Goal: Contribute content: Add original content to the website for others to see

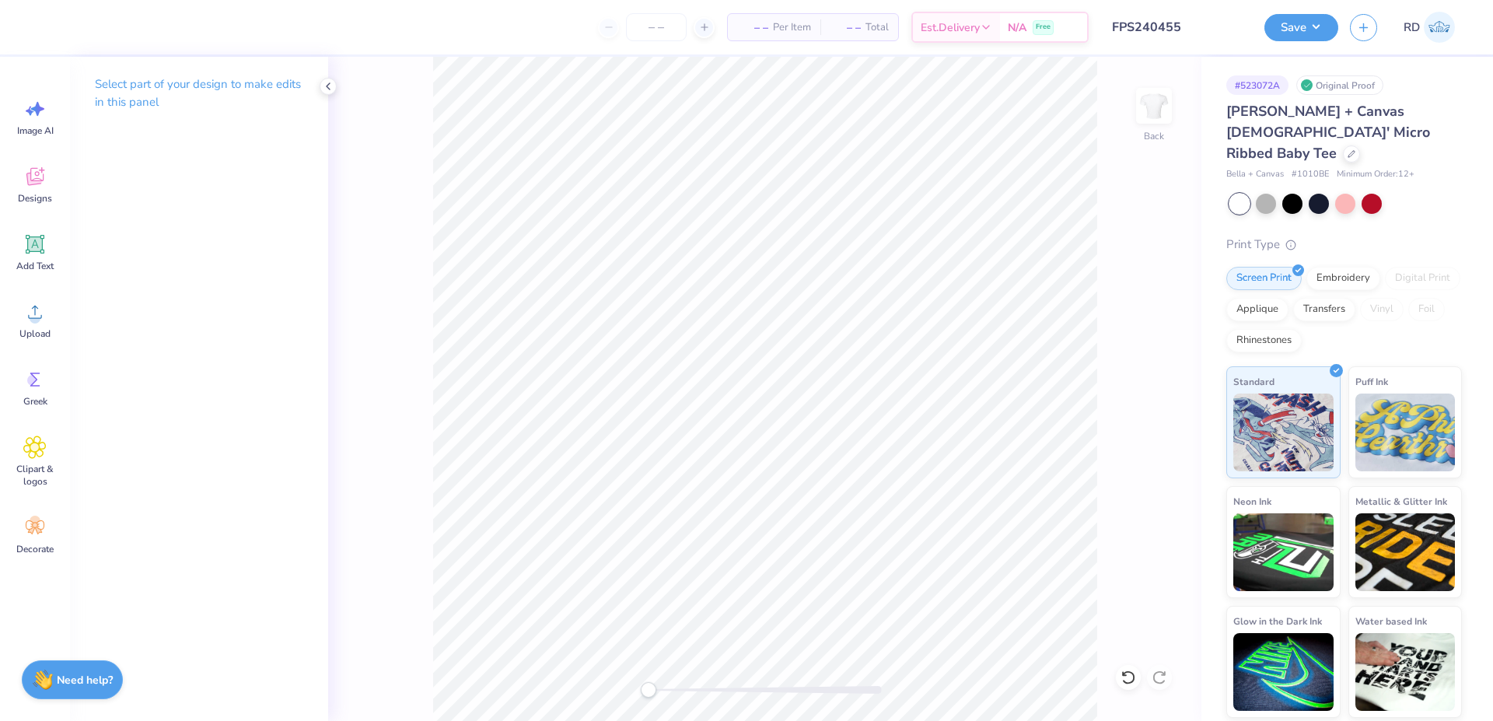
click at [1185, 27] on input "FPS240455" at bounding box center [1176, 27] width 152 height 31
click at [1134, 19] on input "FPS240455" at bounding box center [1176, 27] width 152 height 31
click at [41, 321] on icon at bounding box center [34, 311] width 23 height 23
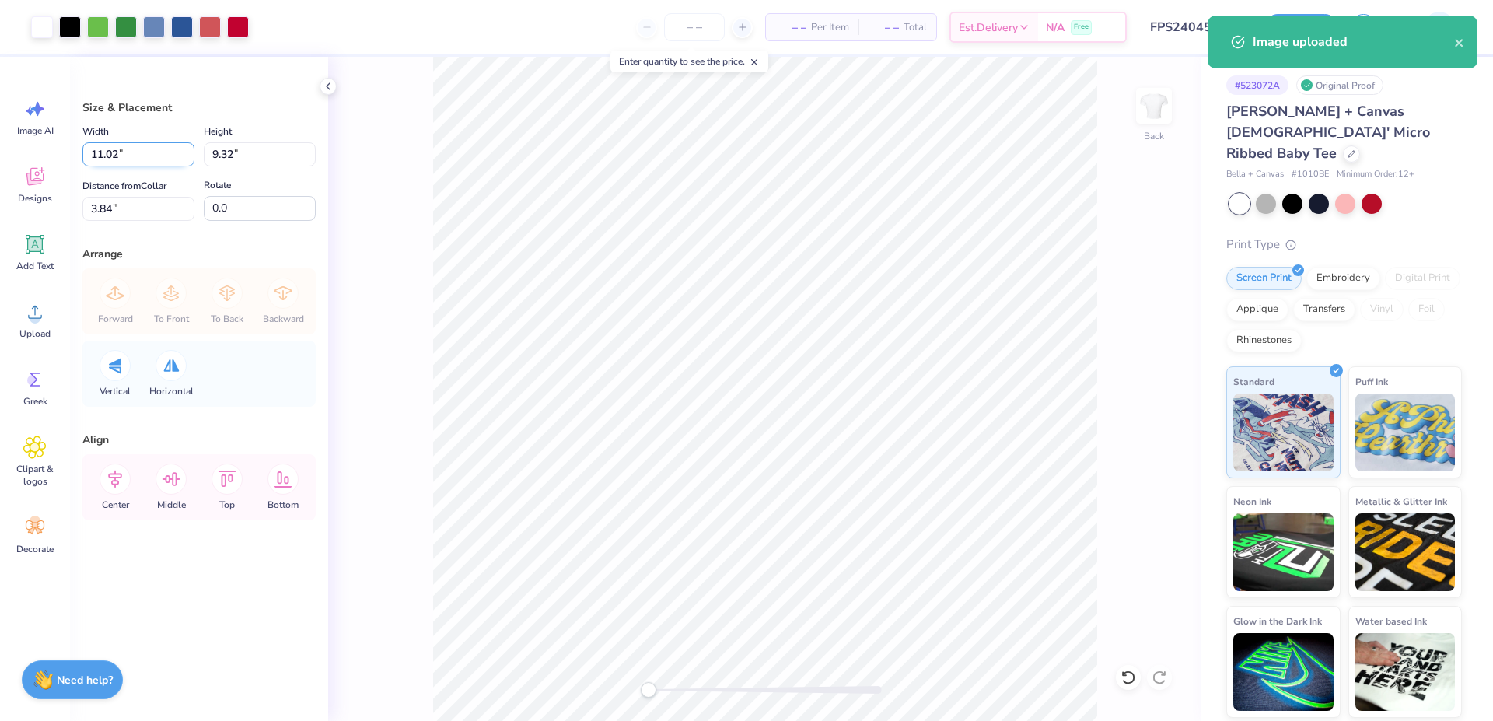
click at [131, 151] on input "11.02" at bounding box center [138, 154] width 112 height 24
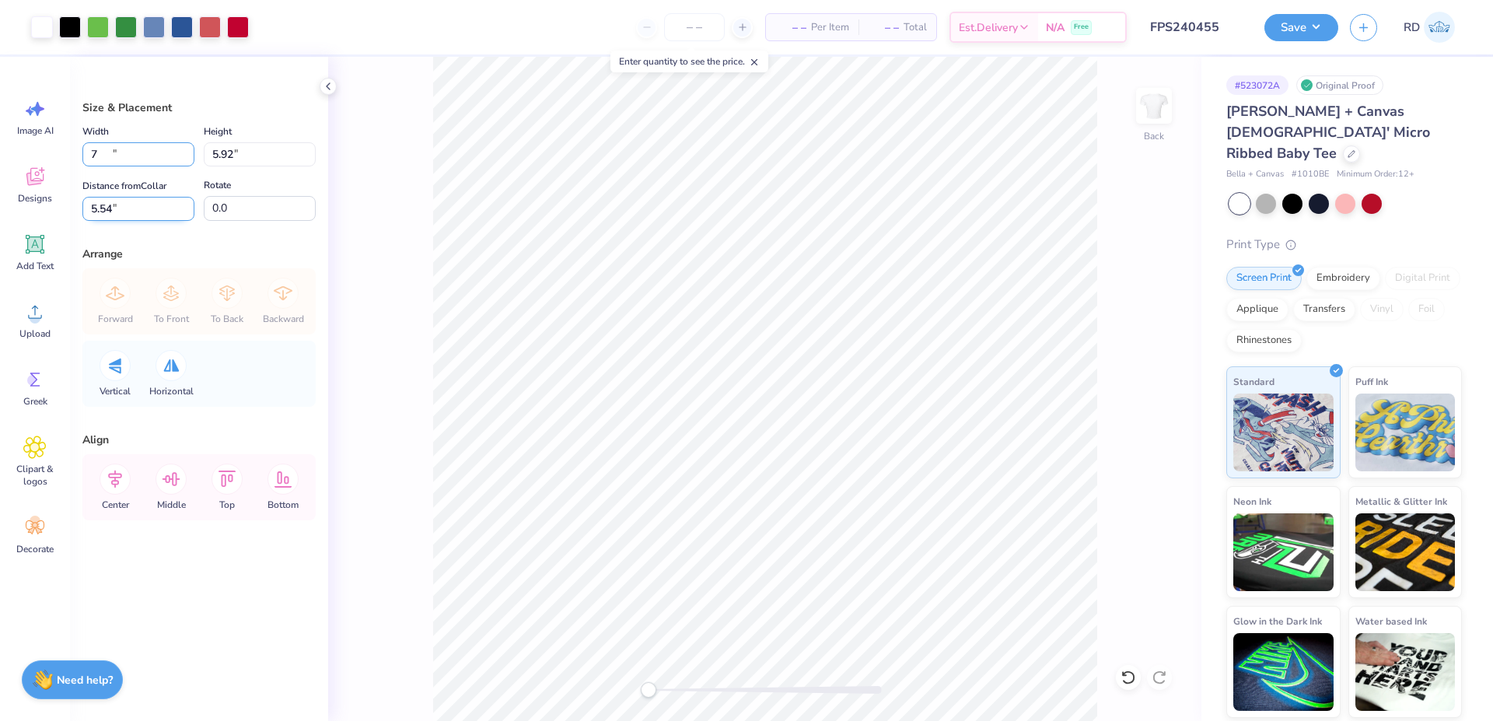
type input "7.00"
type input "5.92"
click at [153, 209] on input "5.54" at bounding box center [138, 209] width 112 height 24
click at [118, 488] on icon at bounding box center [115, 478] width 31 height 31
drag, startPoint x: 121, startPoint y: 208, endPoint x: -110, endPoint y: 211, distance: 231.7
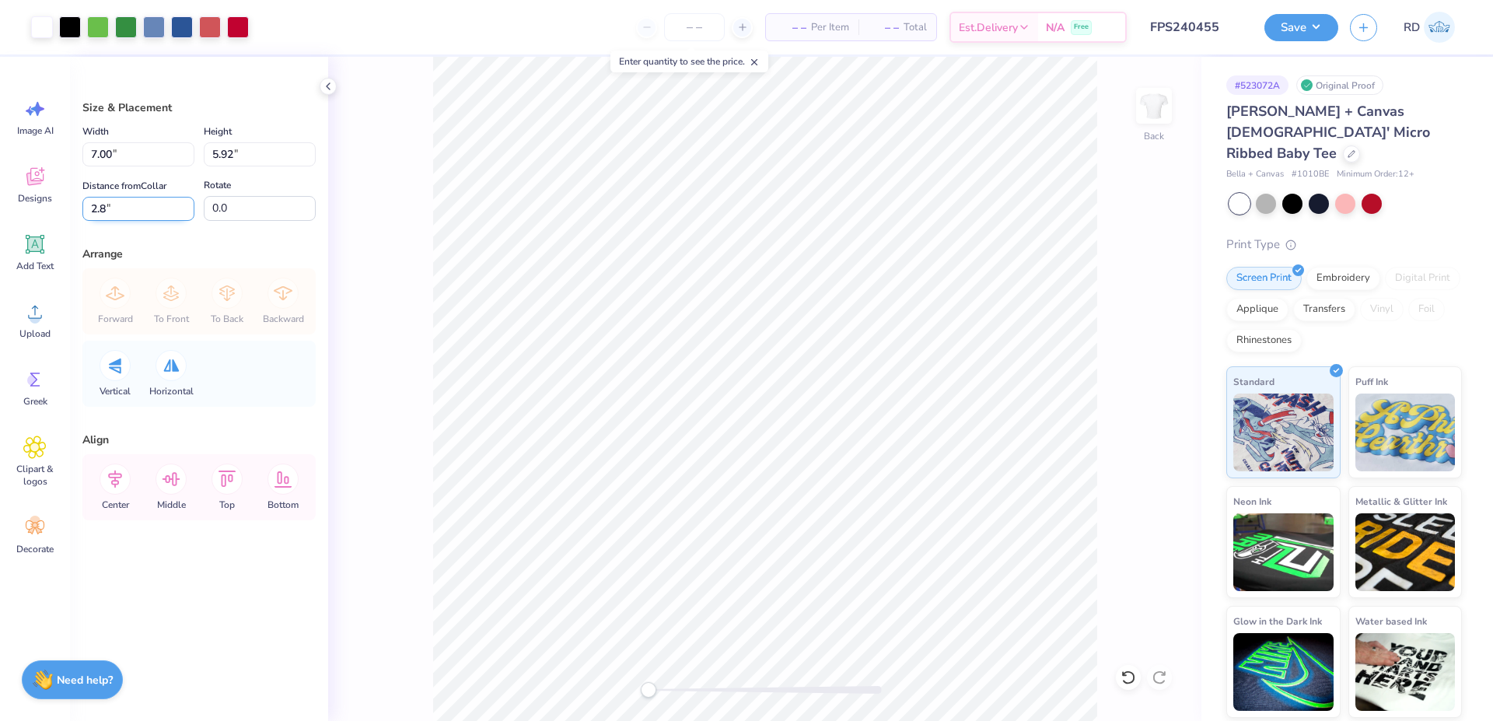
click at [82, 211] on input "2.8" at bounding box center [138, 209] width 112 height 24
type input "3"
drag, startPoint x: 669, startPoint y: 688, endPoint x: 700, endPoint y: 722, distance: 46.2
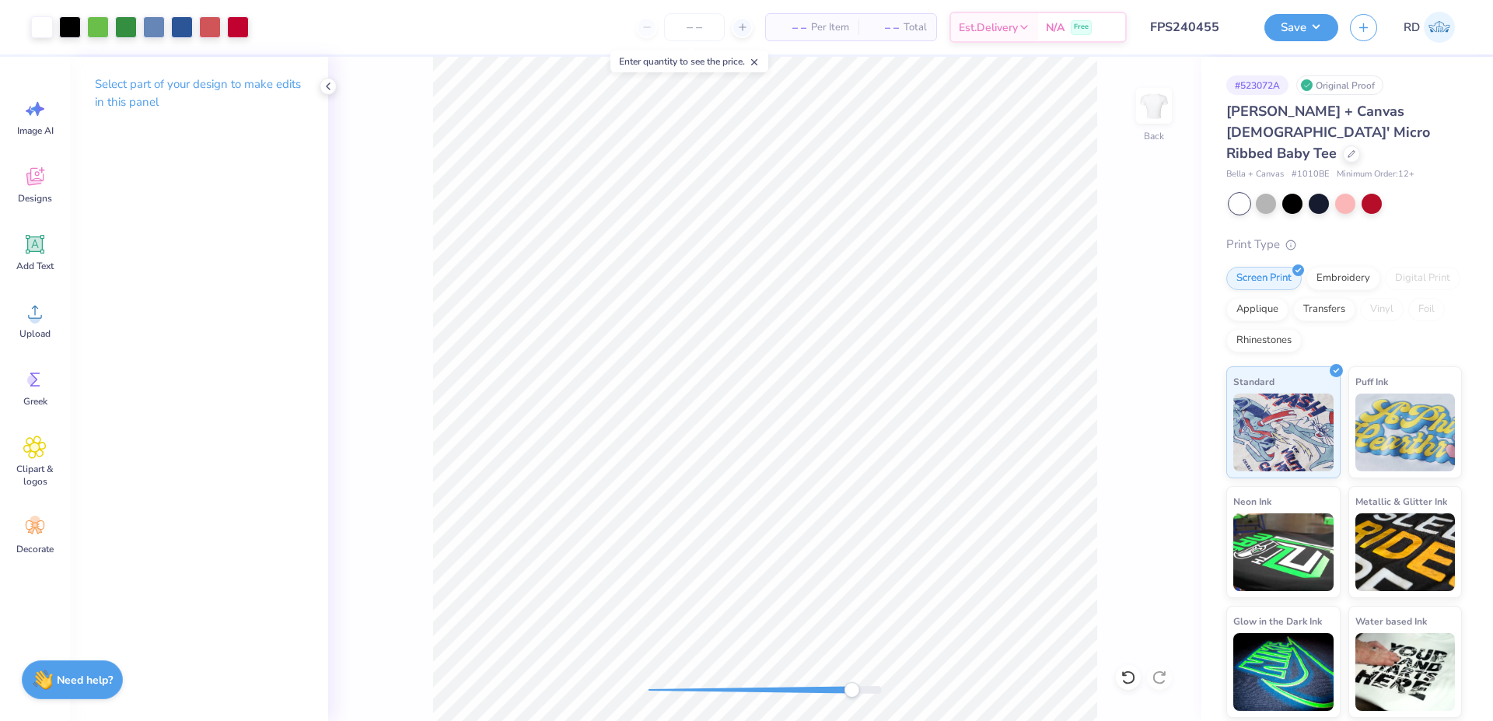
click at [845, 708] on div "Back" at bounding box center [764, 389] width 873 height 664
click at [626, 703] on div "Back" at bounding box center [764, 389] width 873 height 664
click at [1292, 27] on button "Save" at bounding box center [1301, 25] width 74 height 27
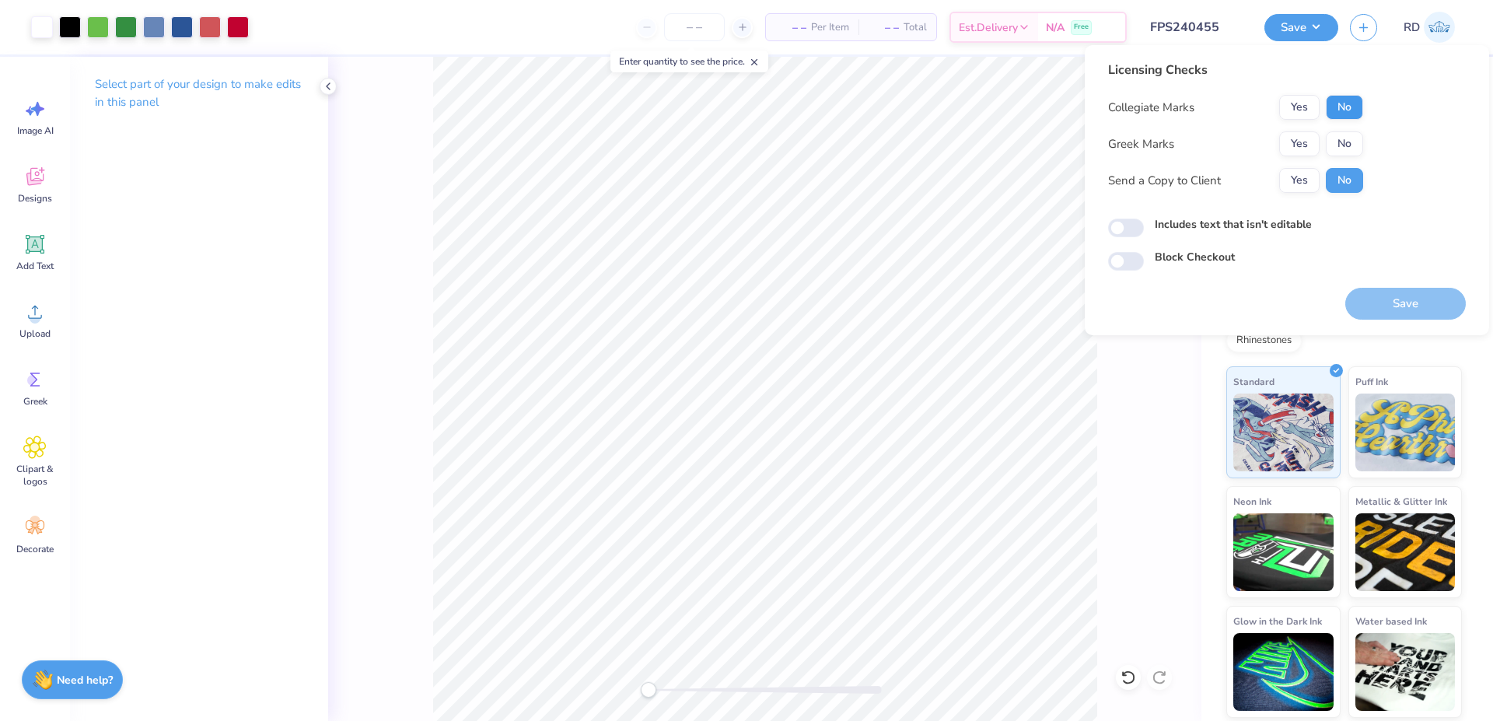
drag, startPoint x: 1353, startPoint y: 94, endPoint x: 1351, endPoint y: 111, distance: 17.2
click at [1353, 95] on div "Licensing Checks Collegiate Marks Yes No Greek Marks Yes No Send a Copy to Clie…" at bounding box center [1235, 133] width 255 height 144
click at [1346, 134] on button "No" at bounding box center [1343, 143] width 37 height 25
click at [1401, 305] on button "Save" at bounding box center [1405, 304] width 120 height 32
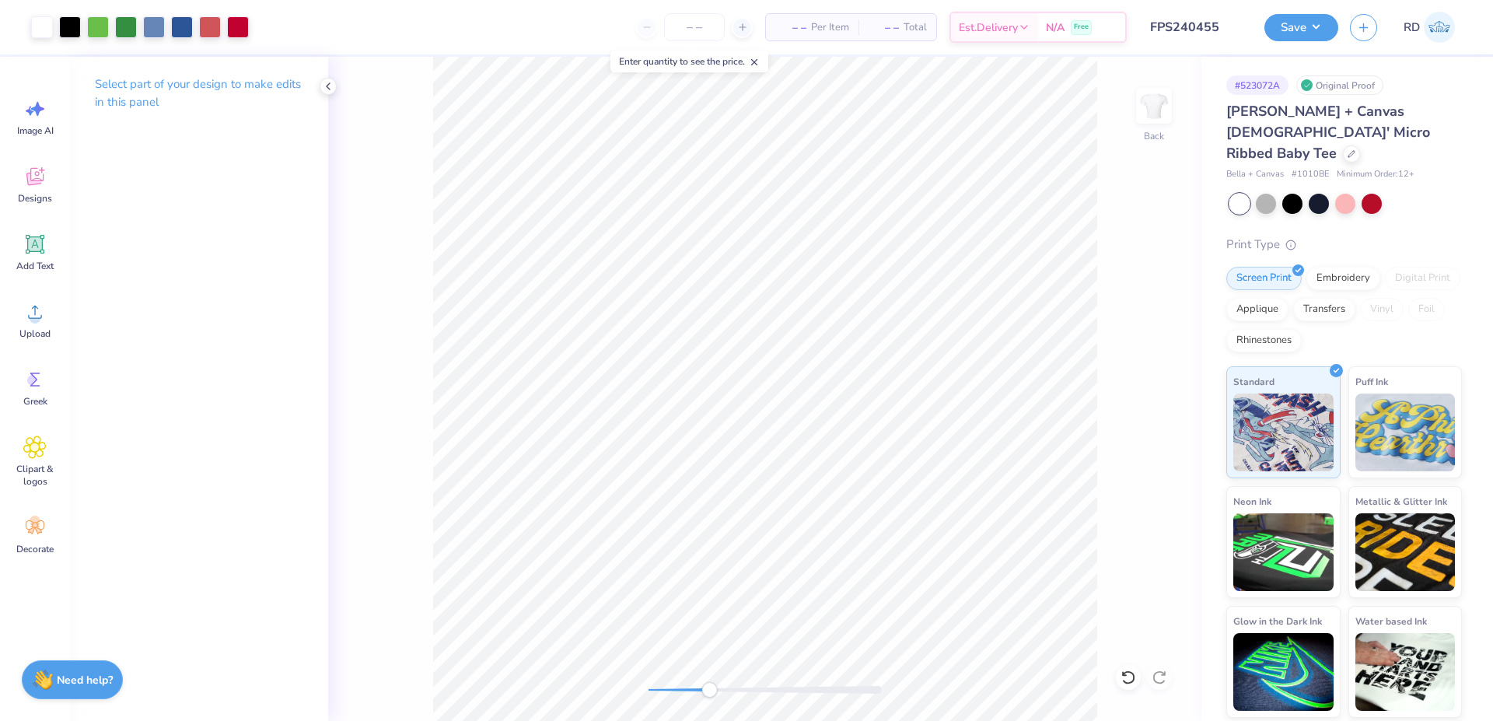
click at [709, 690] on div at bounding box center [764, 690] width 233 height 8
drag, startPoint x: 709, startPoint y: 690, endPoint x: 652, endPoint y: 693, distance: 56.8
click at [652, 693] on div "Accessibility label" at bounding box center [659, 690] width 16 height 16
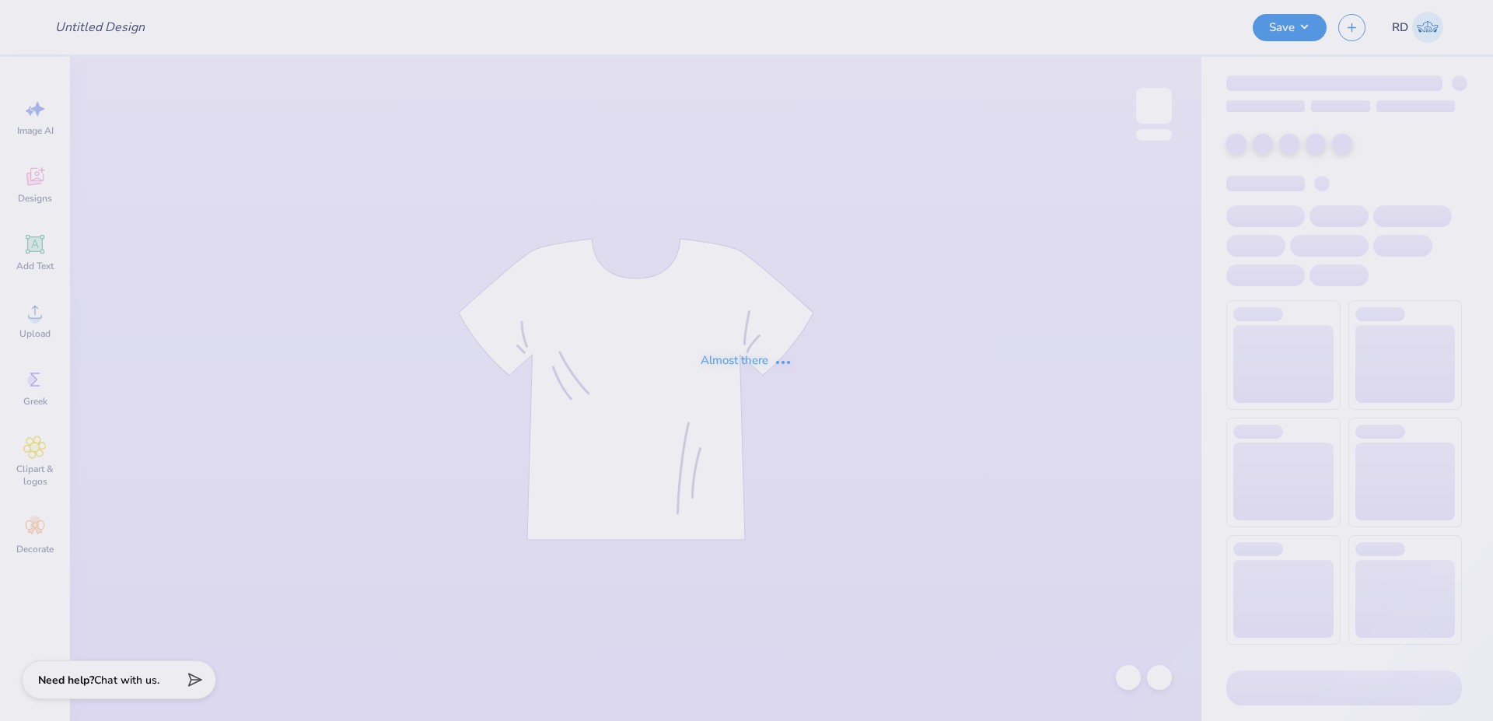
type input "FPS240479"
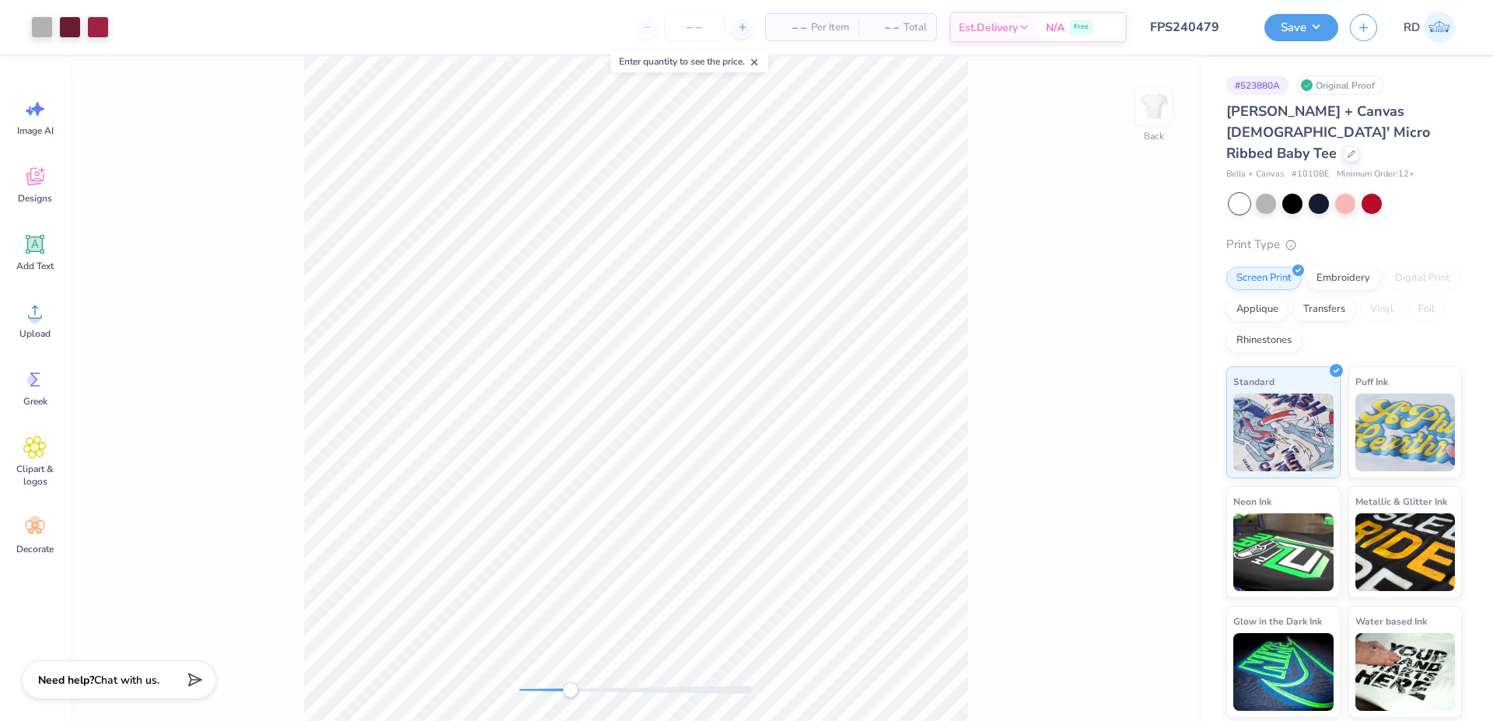
drag, startPoint x: 543, startPoint y: 687, endPoint x: 570, endPoint y: 689, distance: 27.3
click at [570, 689] on div at bounding box center [635, 690] width 233 height 8
drag, startPoint x: 571, startPoint y: 689, endPoint x: 519, endPoint y: 692, distance: 53.0
click at [519, 692] on div "Accessibility label" at bounding box center [520, 690] width 16 height 16
drag, startPoint x: 550, startPoint y: 690, endPoint x: 569, endPoint y: 690, distance: 18.7
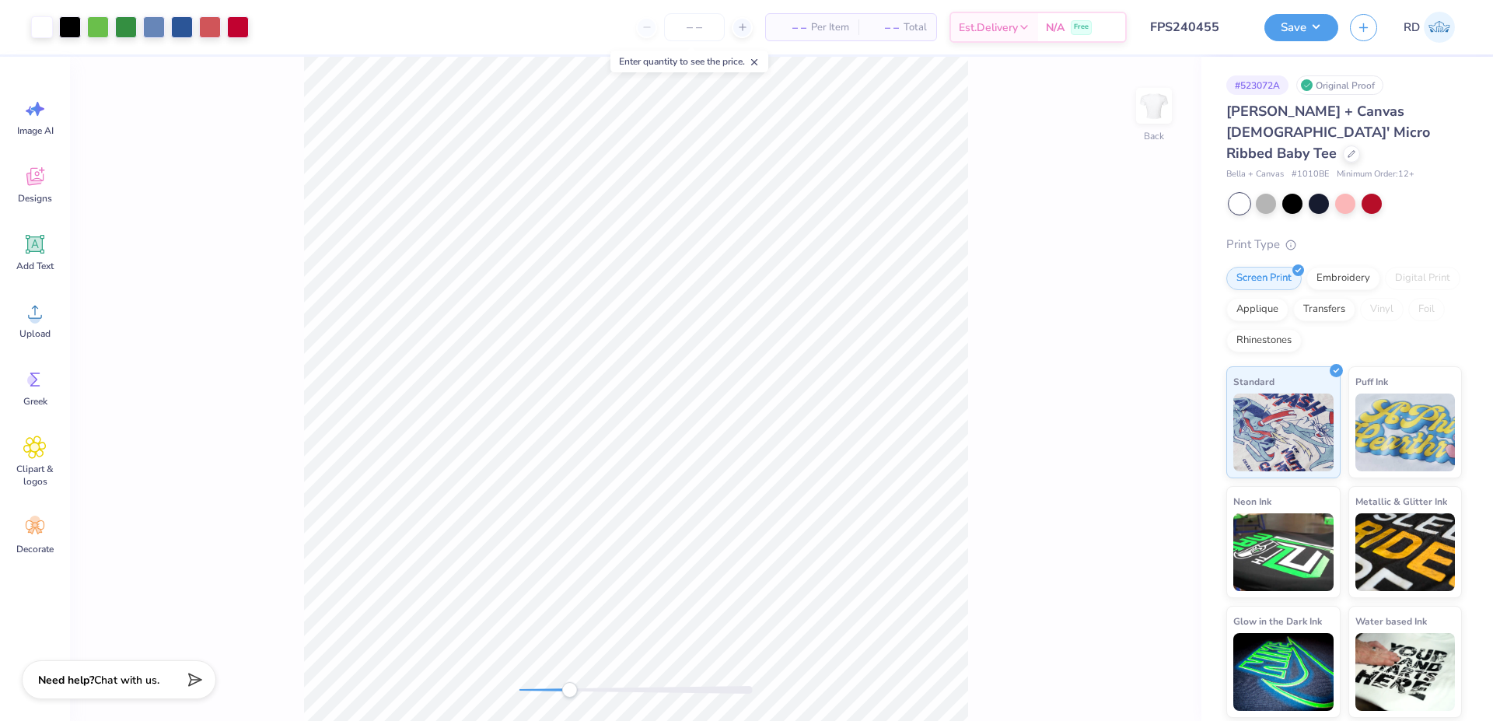
click at [569, 690] on div at bounding box center [635, 690] width 233 height 8
